Goal: Task Accomplishment & Management: Manage account settings

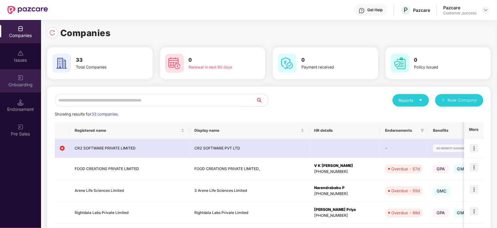
click at [22, 80] on img at bounding box center [20, 78] width 6 height 6
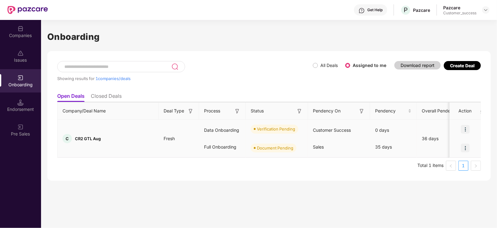
click at [467, 127] on img at bounding box center [465, 129] width 9 height 9
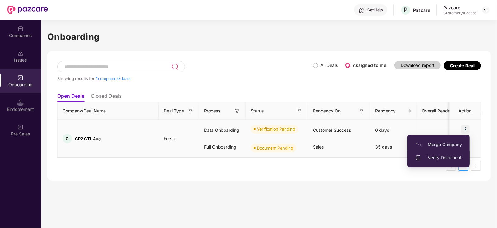
click at [444, 157] on span "Verify Document" at bounding box center [438, 157] width 47 height 7
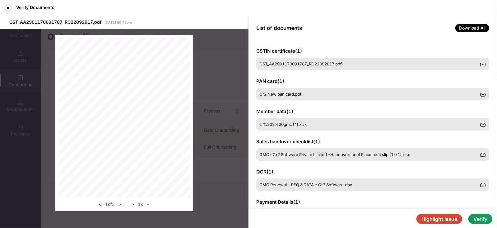
click at [482, 217] on button "Verify" at bounding box center [481, 219] width 24 height 10
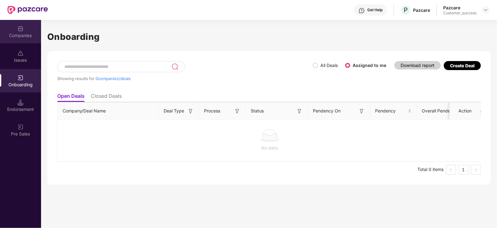
click at [17, 29] on div "Companies" at bounding box center [20, 31] width 41 height 23
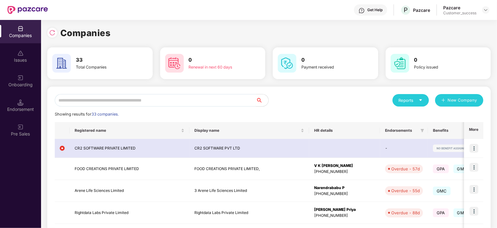
click at [76, 102] on input "text" at bounding box center [155, 100] width 201 height 12
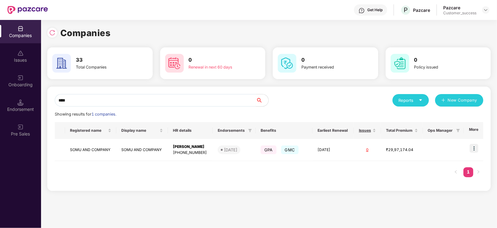
type input "****"
click at [228, 182] on div "Registered name Display name HR details Endorsements Benefits Earliest Renewal …" at bounding box center [269, 152] width 429 height 61
click at [474, 147] on img at bounding box center [474, 148] width 9 height 9
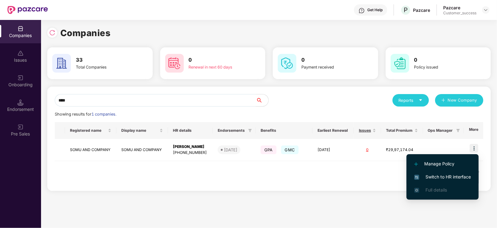
click at [447, 180] on li "Switch to HR interface" at bounding box center [443, 176] width 72 height 13
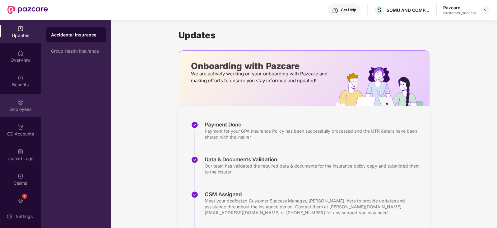
click at [20, 103] on img at bounding box center [20, 102] width 6 height 6
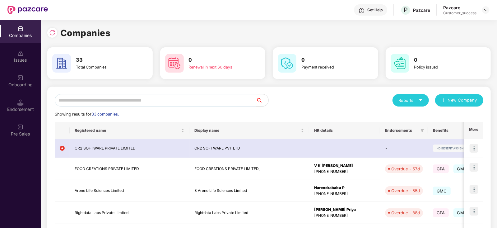
scroll to position [12, 0]
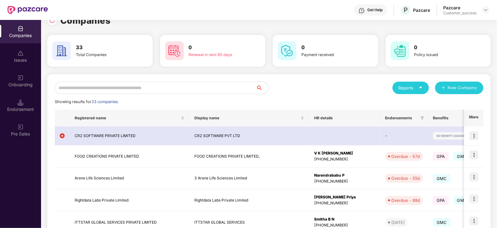
click at [421, 85] on div "Reports" at bounding box center [411, 88] width 24 height 6
click at [448, 103] on img at bounding box center [448, 103] width 6 height 6
click at [409, 85] on div "Reports" at bounding box center [411, 88] width 24 height 6
click at [412, 102] on div "Companies" at bounding box center [407, 103] width 23 height 7
